Goal: Information Seeking & Learning: Learn about a topic

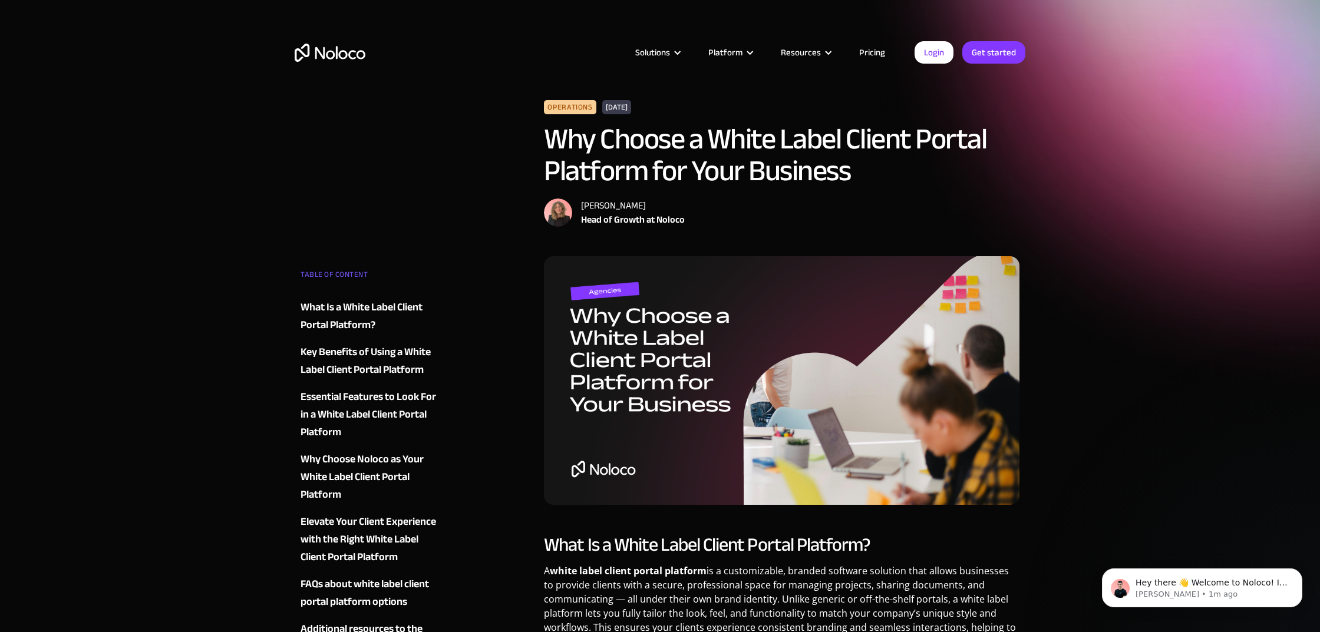
click at [881, 57] on link "Pricing" at bounding box center [871, 52] width 55 height 15
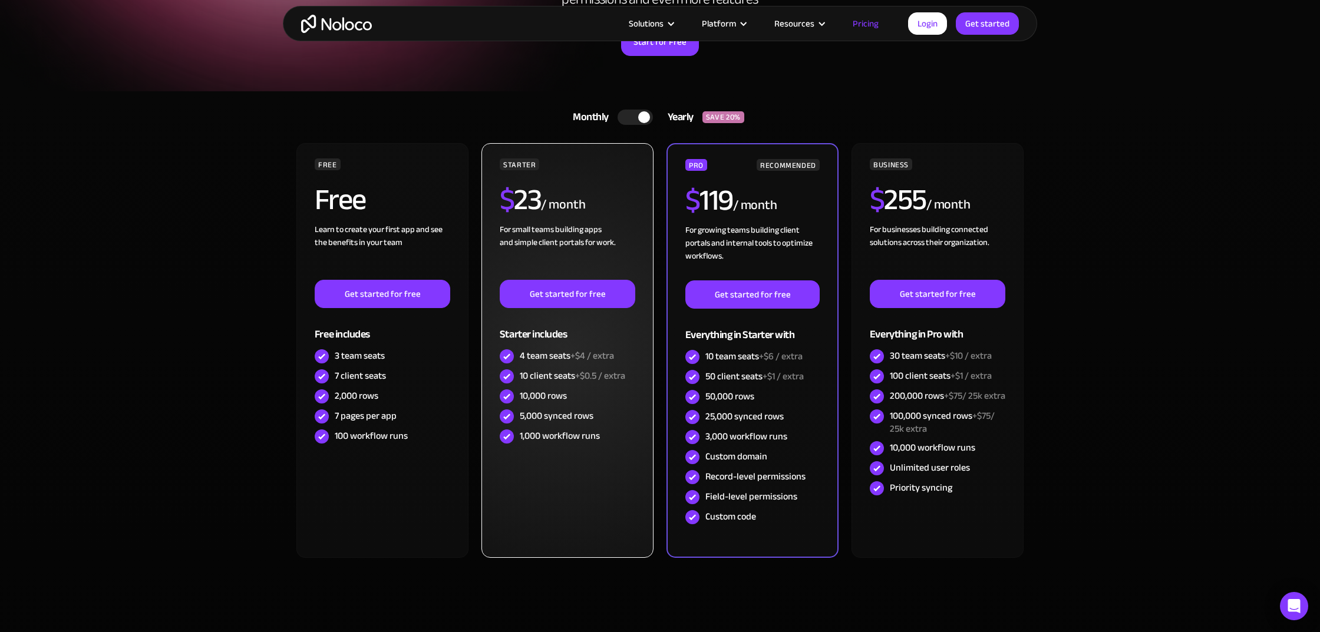
scroll to position [181, 0]
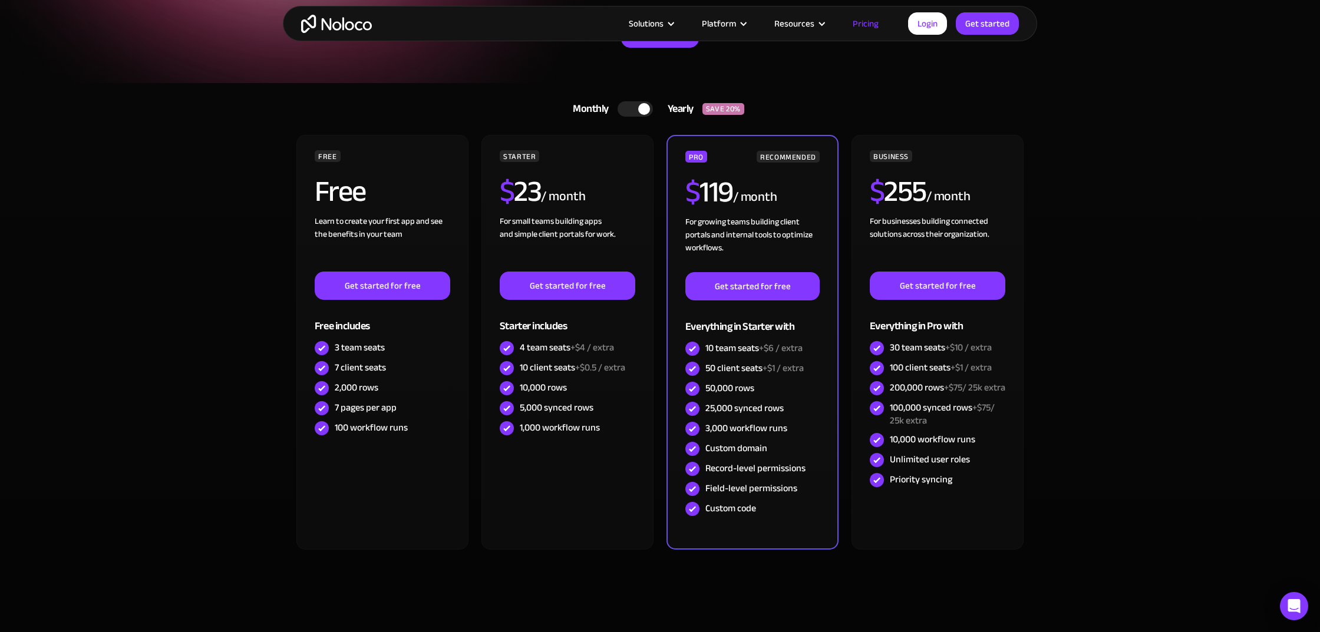
click at [635, 104] on div at bounding box center [634, 108] width 35 height 15
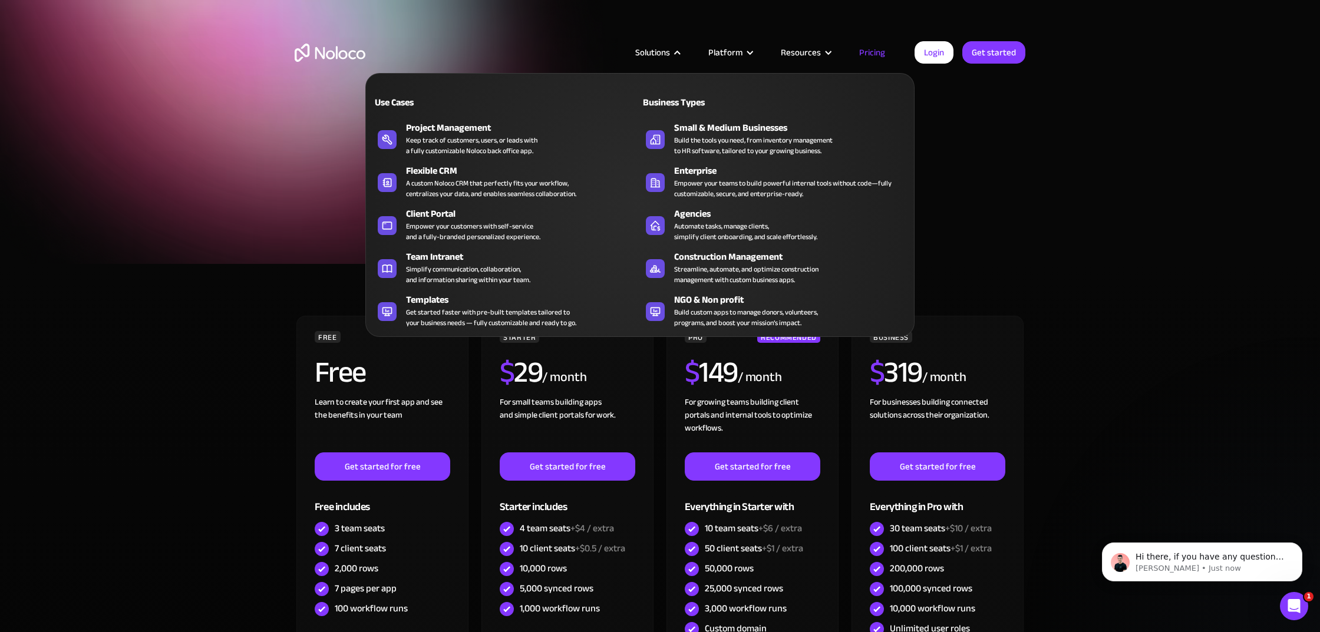
scroll to position [0, 0]
click at [423, 226] on div "Empower your customers with self-service and a fully-branded personalized exper…" at bounding box center [473, 231] width 134 height 21
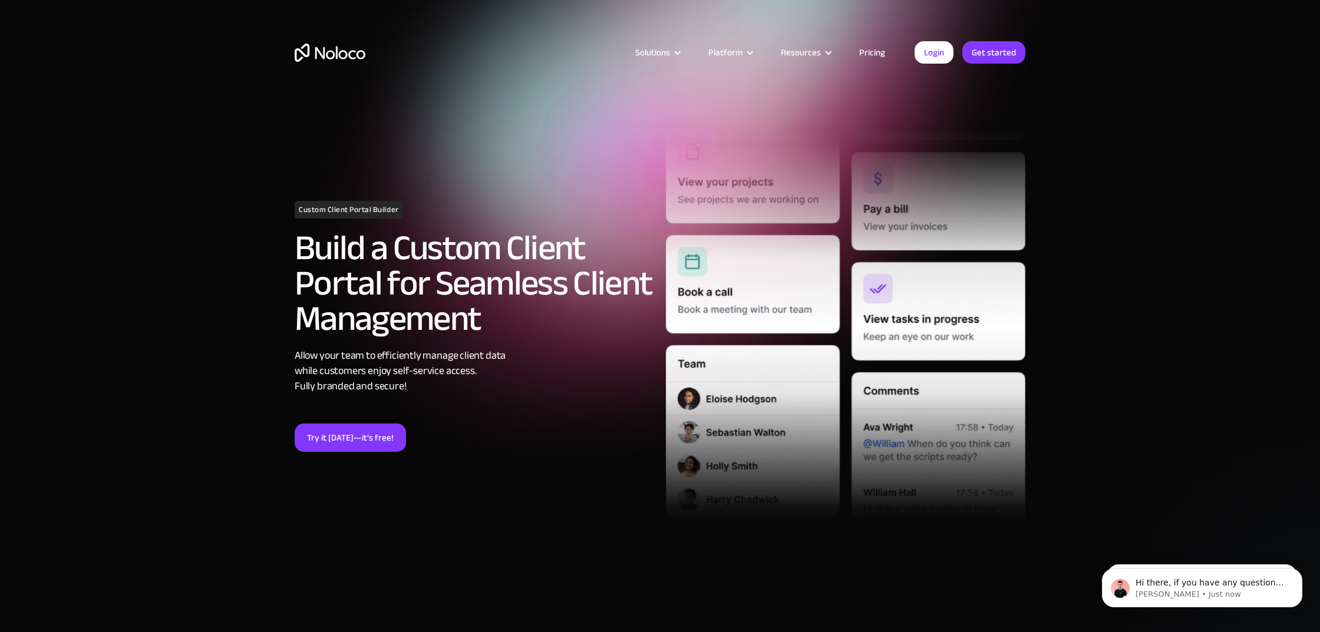
click at [879, 52] on link "Pricing" at bounding box center [871, 52] width 55 height 15
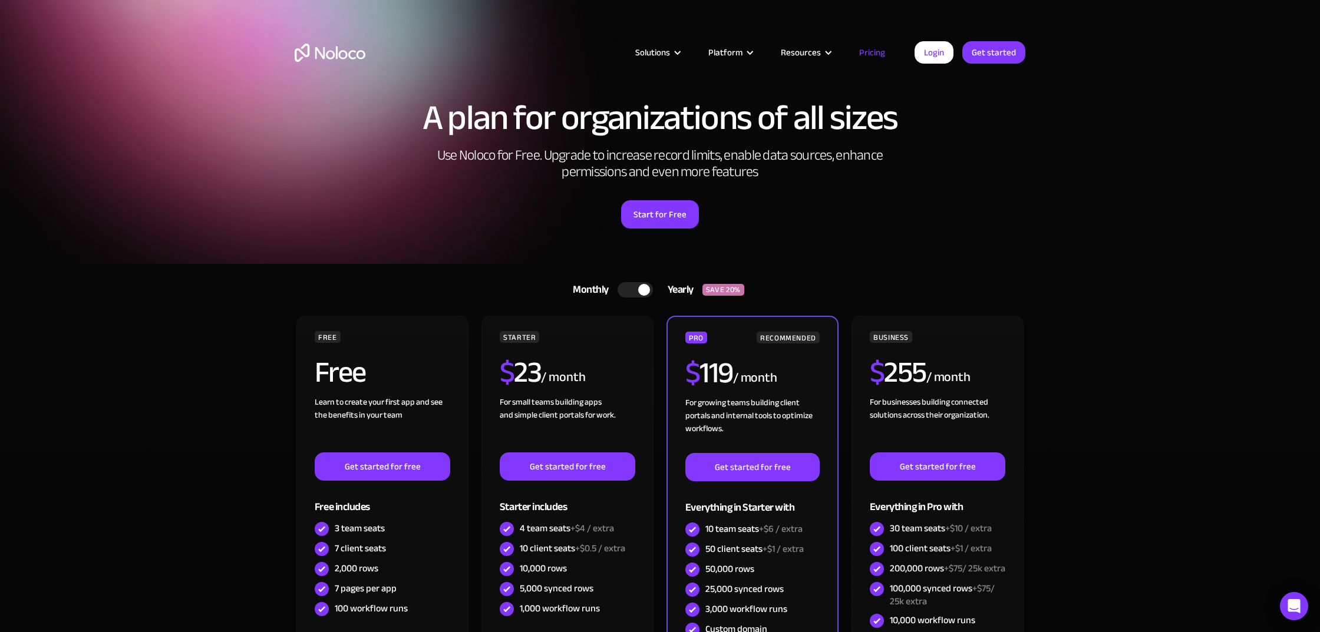
click at [639, 288] on div at bounding box center [644, 290] width 12 height 12
